Goal: Task Accomplishment & Management: Use online tool/utility

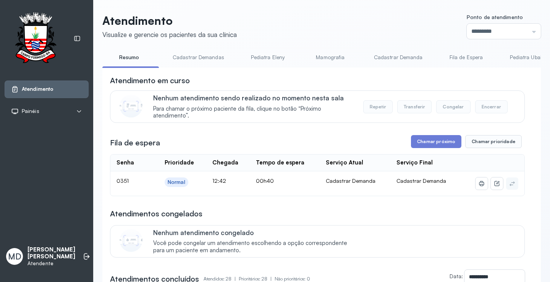
click at [438, 139] on button "Chamar próximo" at bounding box center [436, 141] width 50 height 13
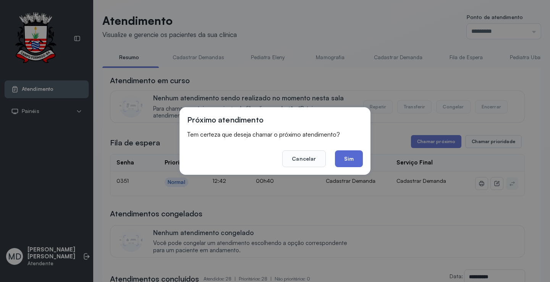
click at [354, 155] on button "Sim" at bounding box center [349, 158] width 28 height 17
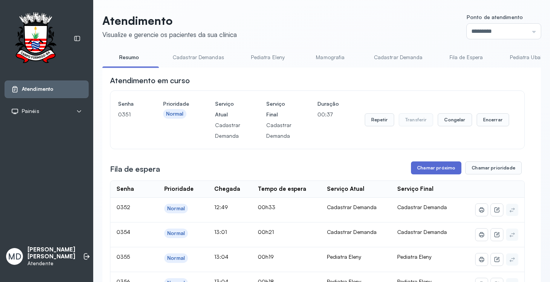
click at [443, 171] on button "Chamar próximo" at bounding box center [436, 168] width 50 height 13
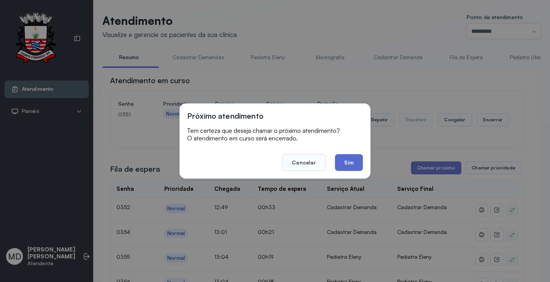
click at [343, 159] on button "Sim" at bounding box center [349, 162] width 28 height 17
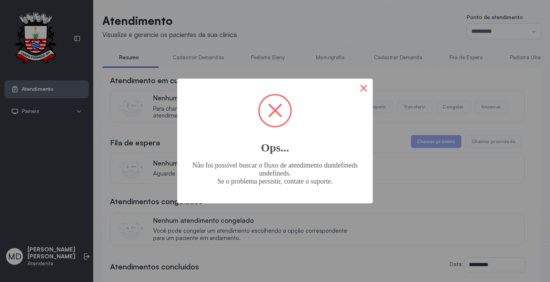
click at [364, 94] on button "×" at bounding box center [363, 88] width 18 height 18
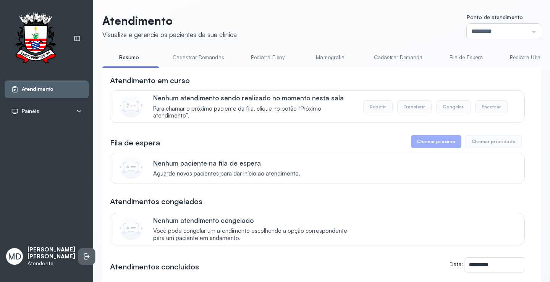
click at [83, 253] on icon at bounding box center [87, 257] width 8 height 8
